Goal: Transaction & Acquisition: Purchase product/service

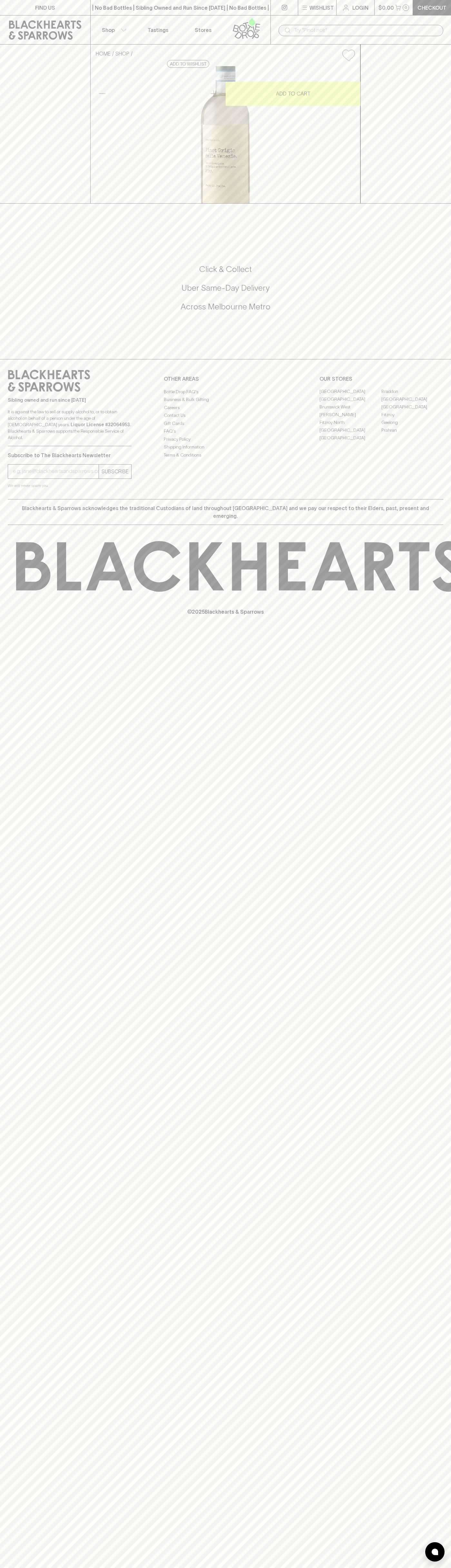
click at [141, 2] on div "| No Bad Bottles | Sibling Owned and Run Since [DATE] | No Bad Bottles | Siblin…" at bounding box center [180, 7] width 180 height 16
click at [432, 1048] on div "FIND US | No Bad Bottles | Sibling Owned and Run Since [DATE] | No Bad Bottles …" at bounding box center [225, 784] width 451 height 1568
click at [69, 1567] on html "FIND US | No Bad Bottles | Sibling Owned and Run Since [DATE] | No Bad Bottles …" at bounding box center [225, 784] width 451 height 1568
click at [30, 204] on div "HOME SHOP [DATE] Pinot Grigio 2022 $16.00 Add to wishlist 10% discount when pur…" at bounding box center [225, 123] width 451 height 159
